Goal: Transaction & Acquisition: Download file/media

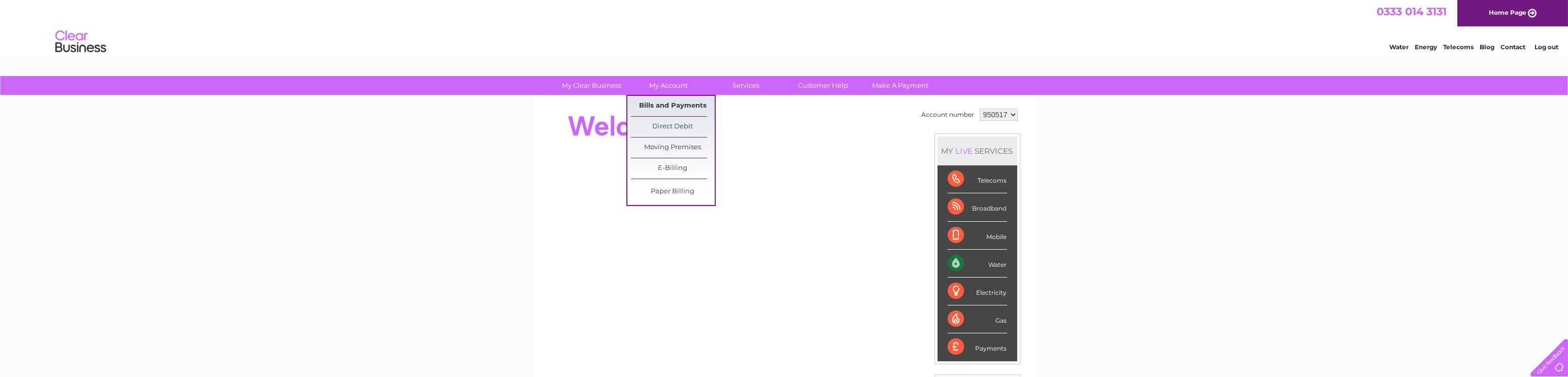
click at [671, 101] on link "Bills and Payments" at bounding box center [673, 105] width 84 height 20
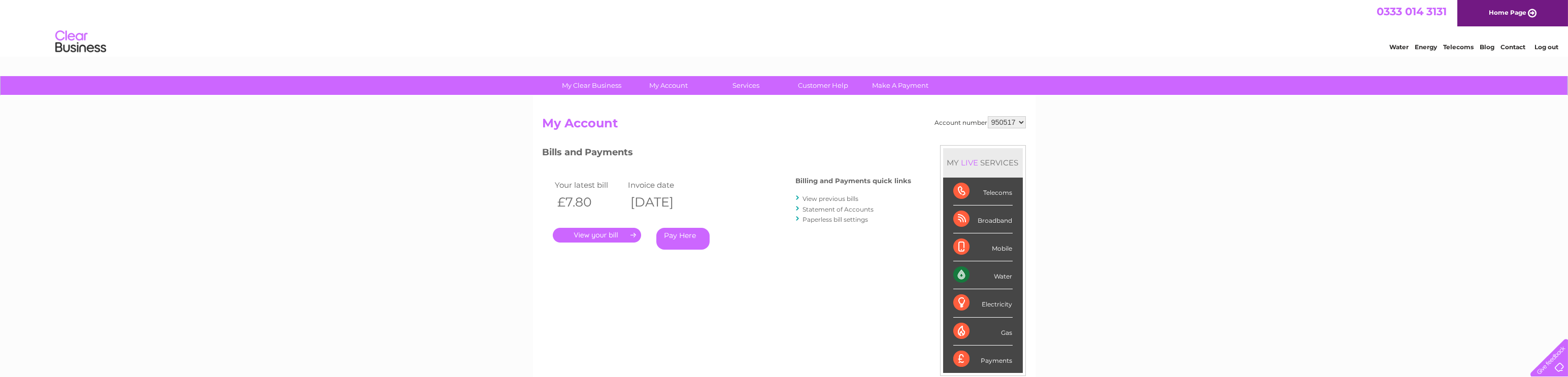
click at [602, 232] on link "." at bounding box center [597, 235] width 88 height 14
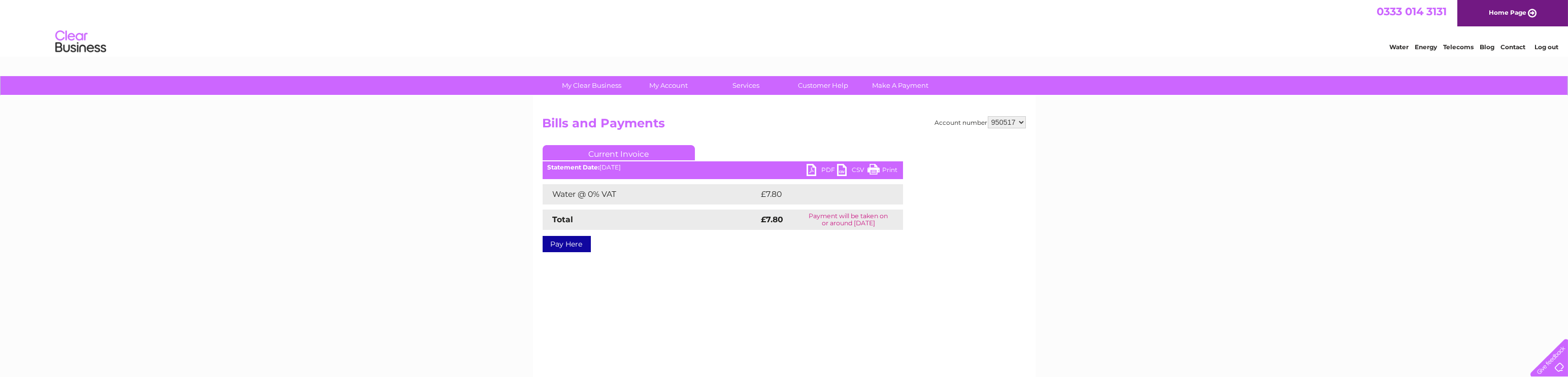
click at [824, 170] on link "PDF" at bounding box center [822, 171] width 31 height 14
click at [293, 32] on div "Water Energy Telecoms Blog Contact Log out" at bounding box center [784, 43] width 1568 height 33
click at [1545, 45] on link "Log out" at bounding box center [1547, 47] width 24 height 7
